Goal: Task Accomplishment & Management: Use online tool/utility

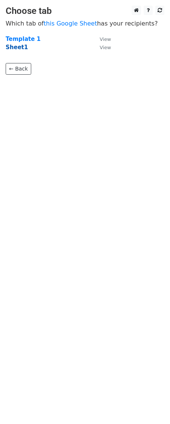
click at [18, 49] on strong "Sheet1" at bounding box center [17, 47] width 22 height 7
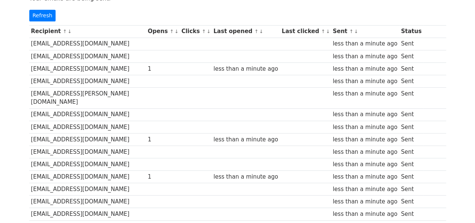
scroll to position [75, 0]
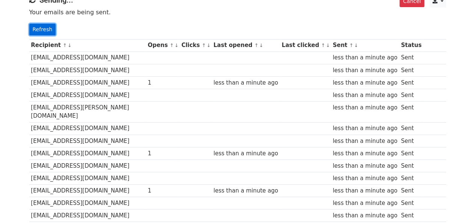
click at [47, 24] on link "Refresh" at bounding box center [42, 30] width 27 height 12
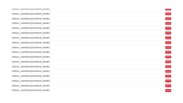
scroll to position [572, 0]
